Goal: Information Seeking & Learning: Learn about a topic

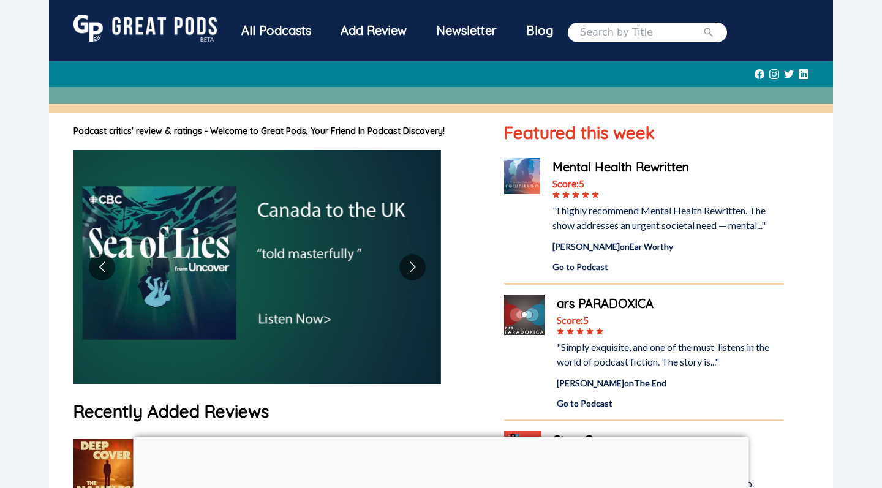
click at [653, 34] on input "search" at bounding box center [641, 32] width 122 height 15
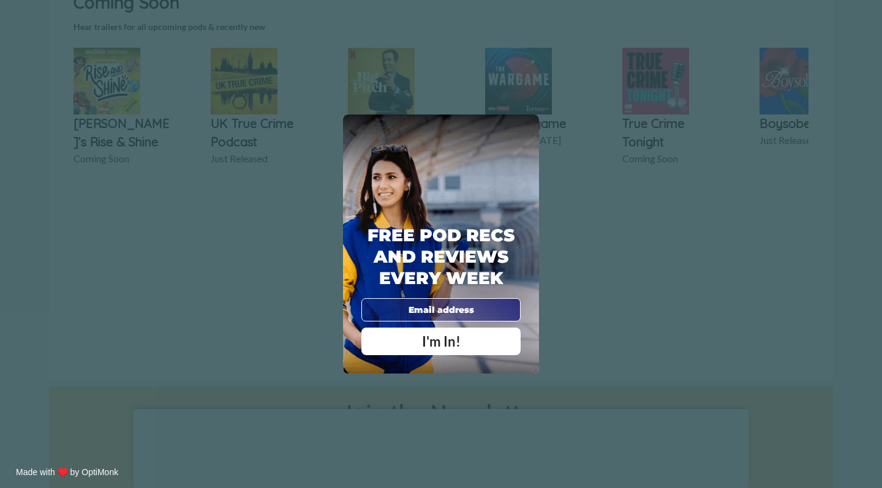
scroll to position [982, 0]
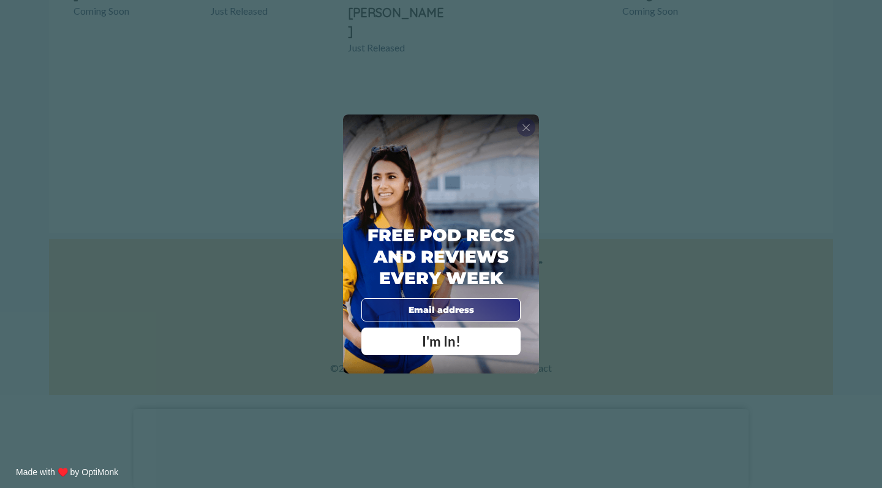
click at [525, 130] on span "X" at bounding box center [526, 127] width 9 height 12
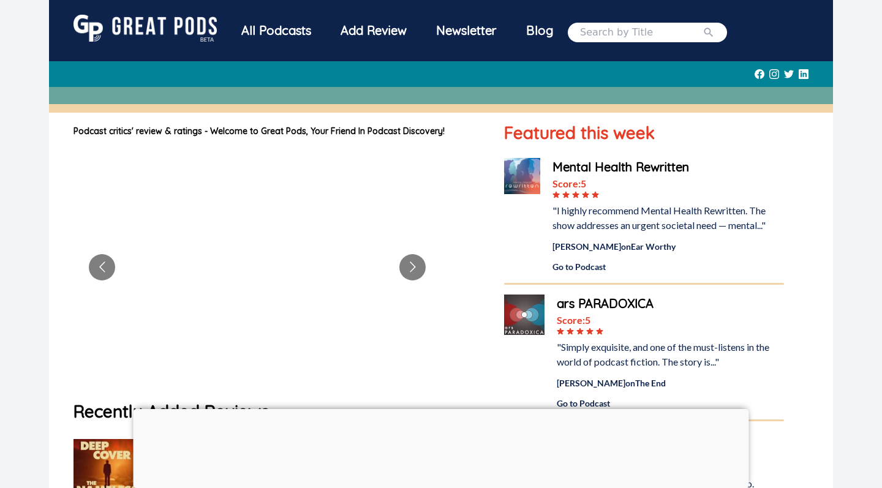
scroll to position [0, 0]
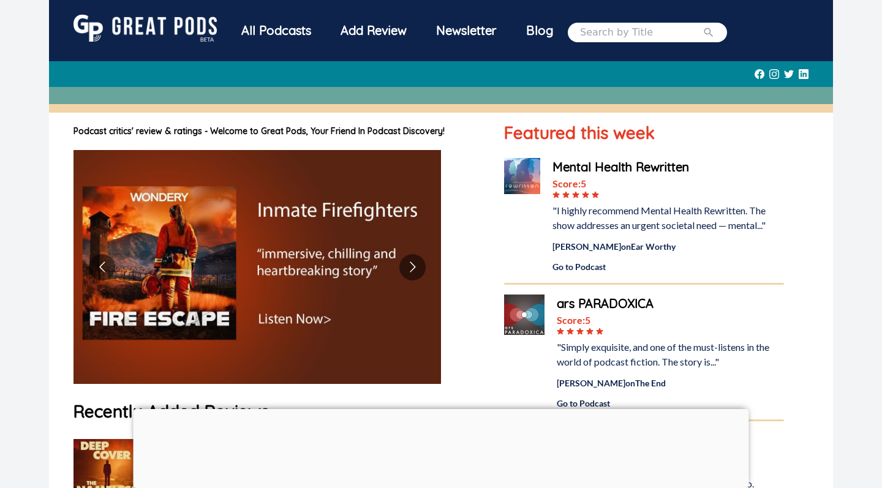
click at [285, 29] on div "All Podcasts" at bounding box center [276, 31] width 99 height 32
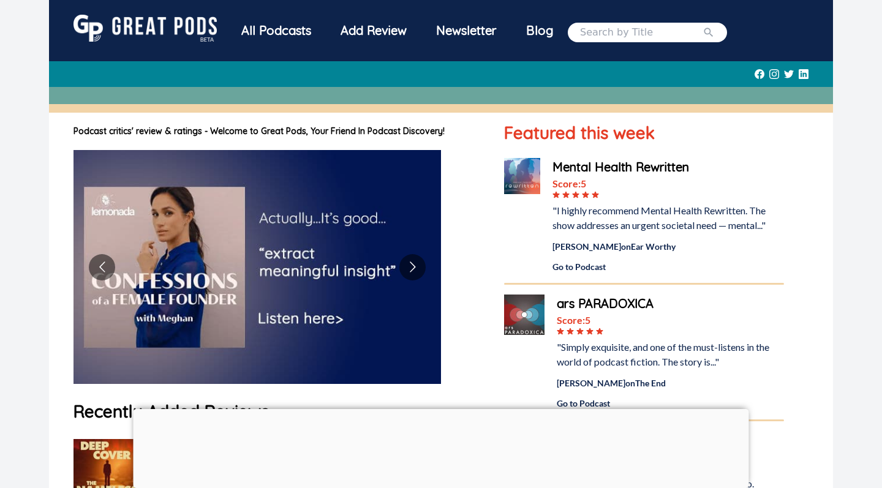
click at [159, 34] on img at bounding box center [144, 28] width 143 height 27
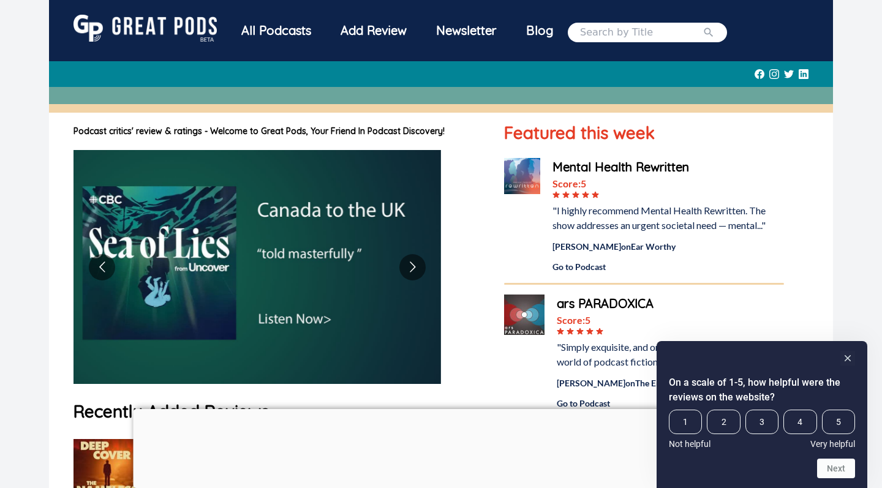
click at [475, 22] on div "Newsletter" at bounding box center [466, 31] width 90 height 32
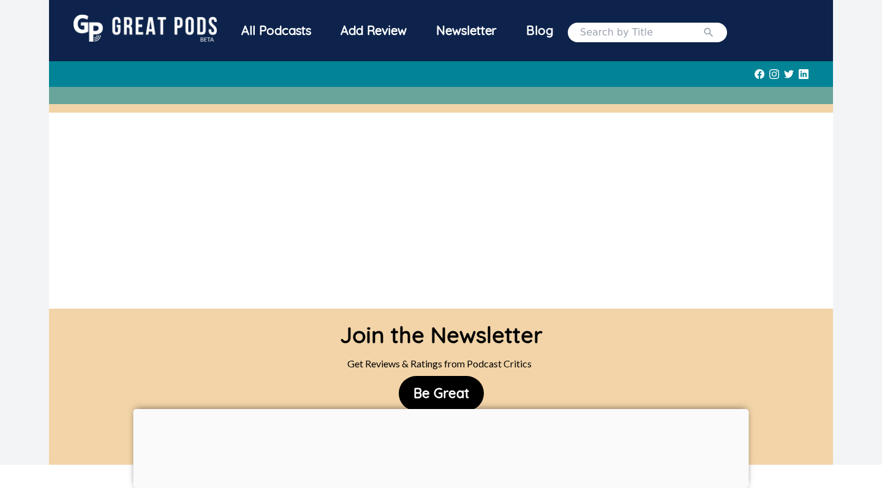
click at [298, 39] on div "All Podcasts" at bounding box center [276, 31] width 99 height 32
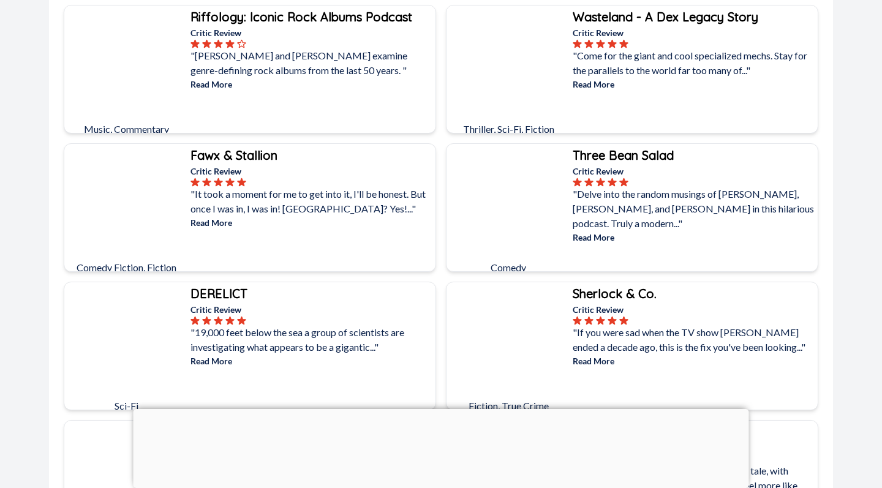
scroll to position [154, 0]
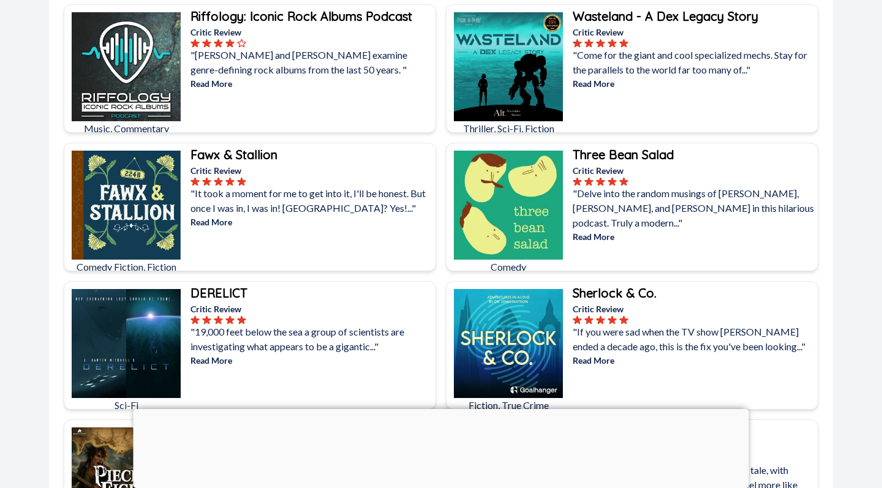
click at [668, 108] on div "Wasteland - A Dex Legacy Story Critic Review "Come for the giant and cool speci…" at bounding box center [693, 74] width 247 height 138
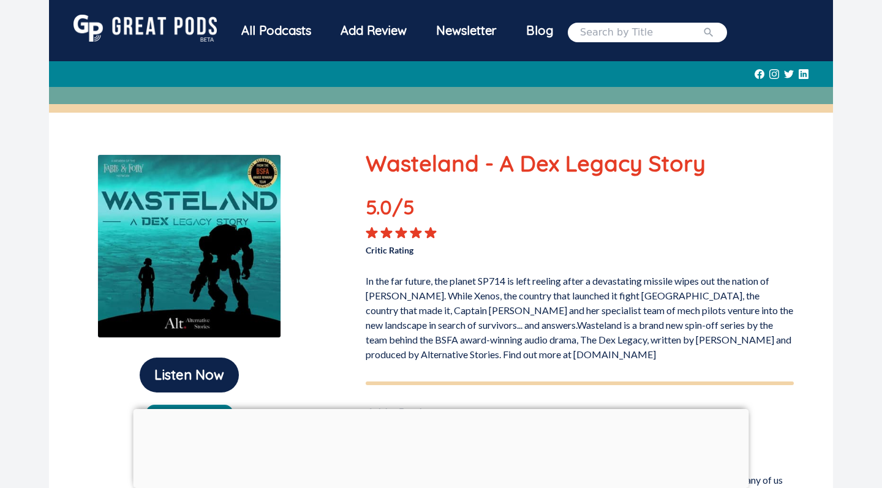
click at [554, 32] on div "Blog" at bounding box center [539, 31] width 56 height 32
click at [299, 37] on div "All Podcasts" at bounding box center [276, 31] width 99 height 32
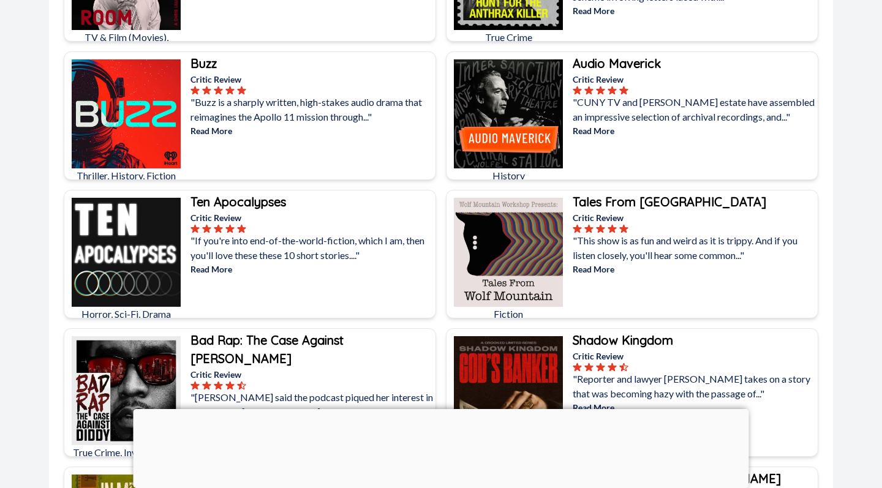
scroll to position [3952, 0]
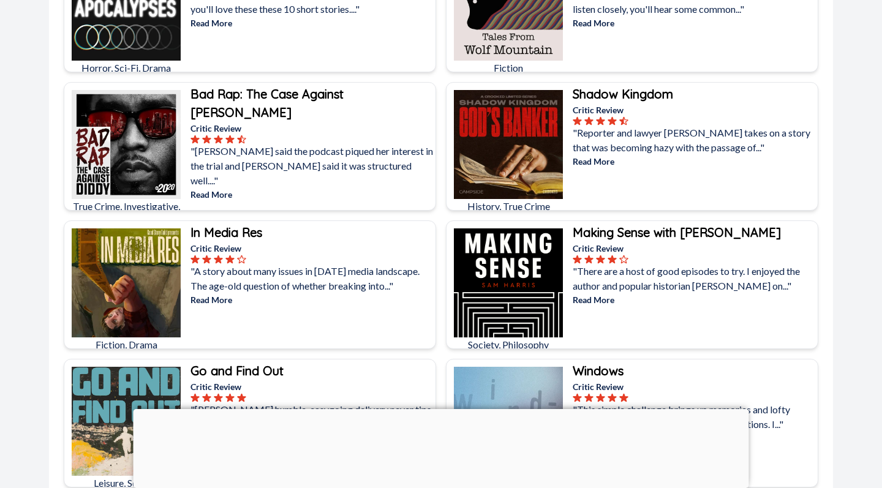
click at [600, 166] on p "Read More" at bounding box center [694, 161] width 243 height 13
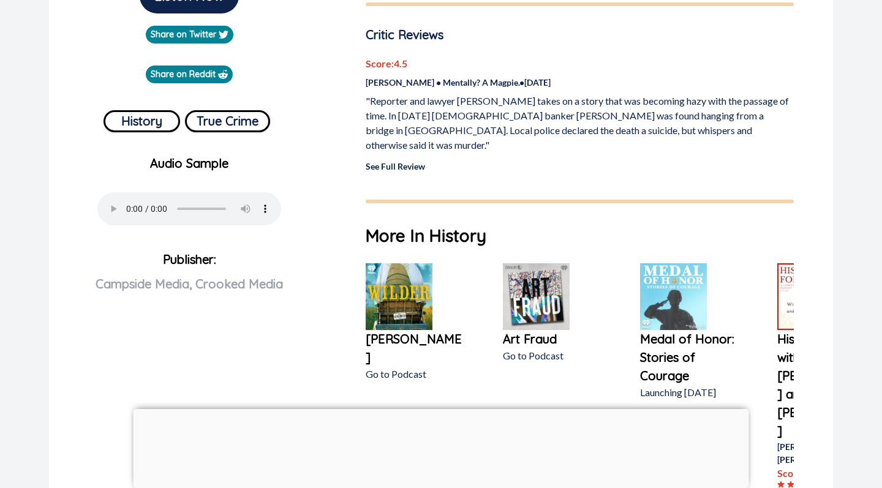
scroll to position [377, 0]
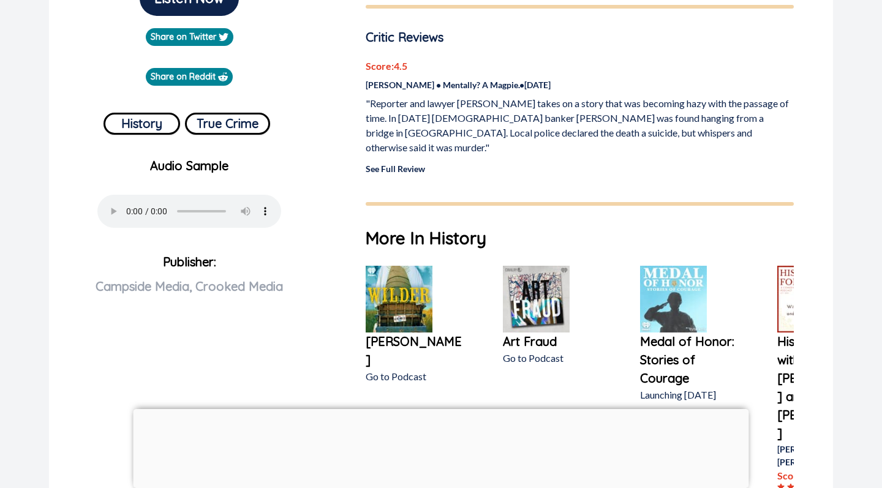
click at [394, 164] on link "See Full Review" at bounding box center [395, 169] width 59 height 10
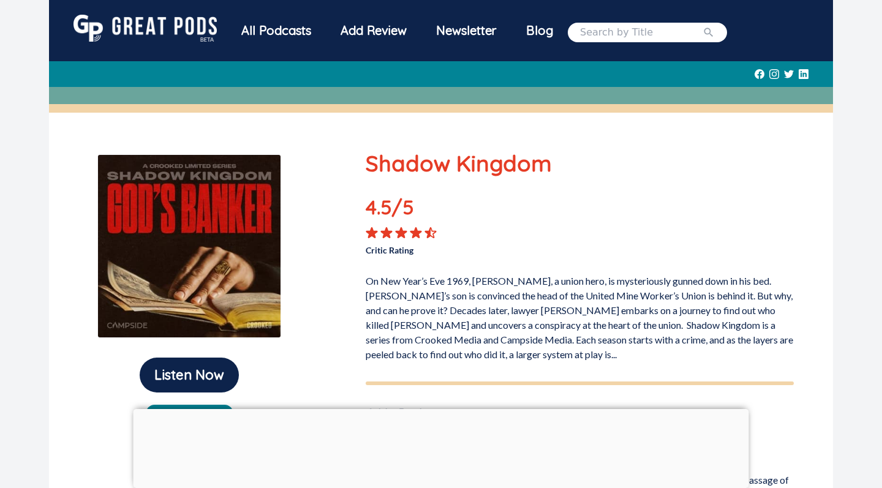
scroll to position [0, 0]
